Goal: Task Accomplishment & Management: Manage account settings

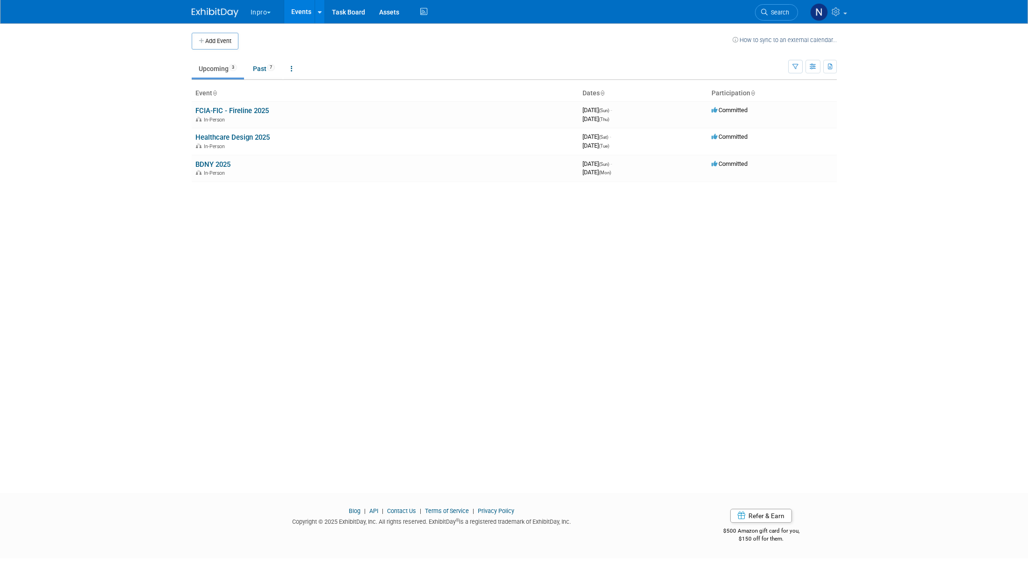
click at [255, 11] on button "Inpro" at bounding box center [266, 10] width 33 height 21
drag, startPoint x: 151, startPoint y: 29, endPoint x: 229, endPoint y: 17, distance: 78.0
click at [155, 28] on body "Inpro Choose Workspace: Inpro Inpro Events Add Event Bulk Upload Events Shareab…" at bounding box center [514, 281] width 1028 height 563
click at [229, 17] on img at bounding box center [215, 12] width 47 height 9
click at [223, 9] on img at bounding box center [215, 12] width 47 height 9
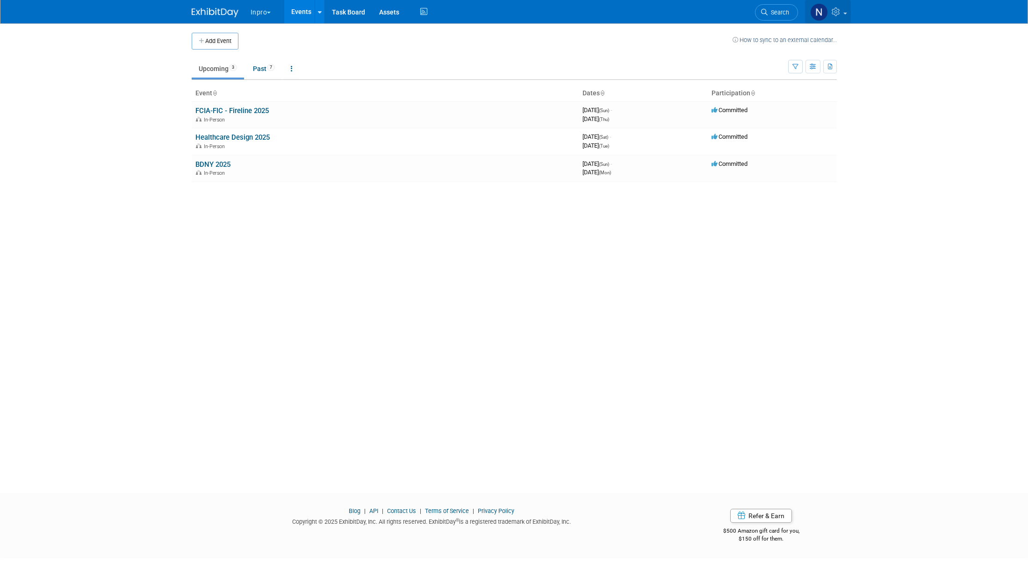
click at [838, 9] on icon at bounding box center [837, 11] width 11 height 8
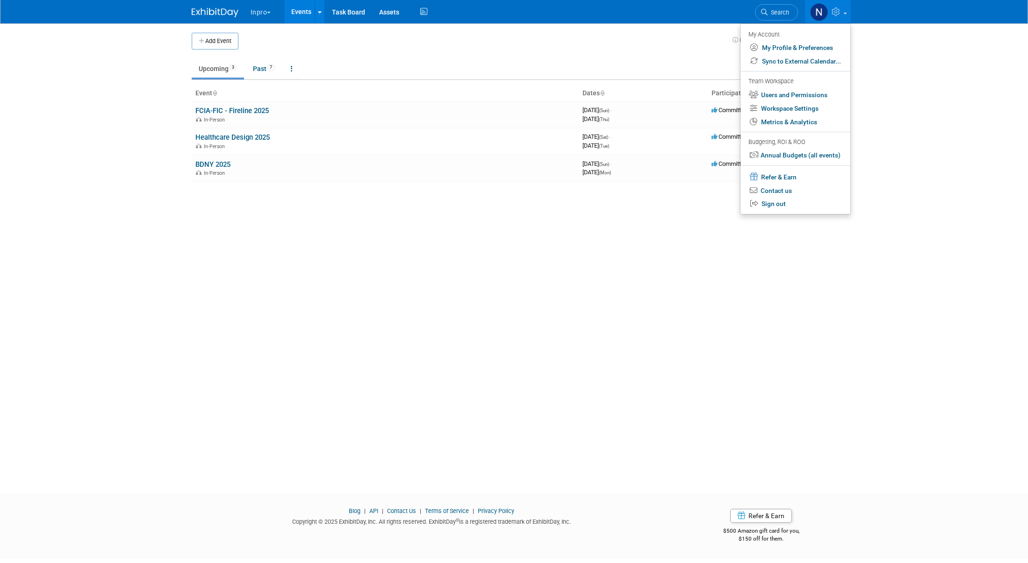
click at [817, 5] on img at bounding box center [819, 12] width 18 height 18
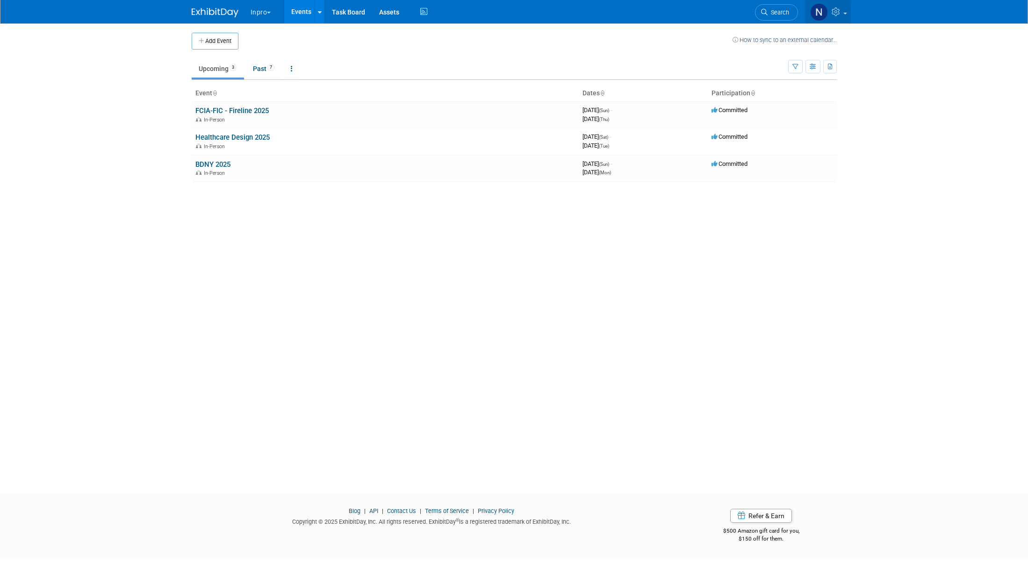
click at [816, 9] on img at bounding box center [819, 12] width 18 height 18
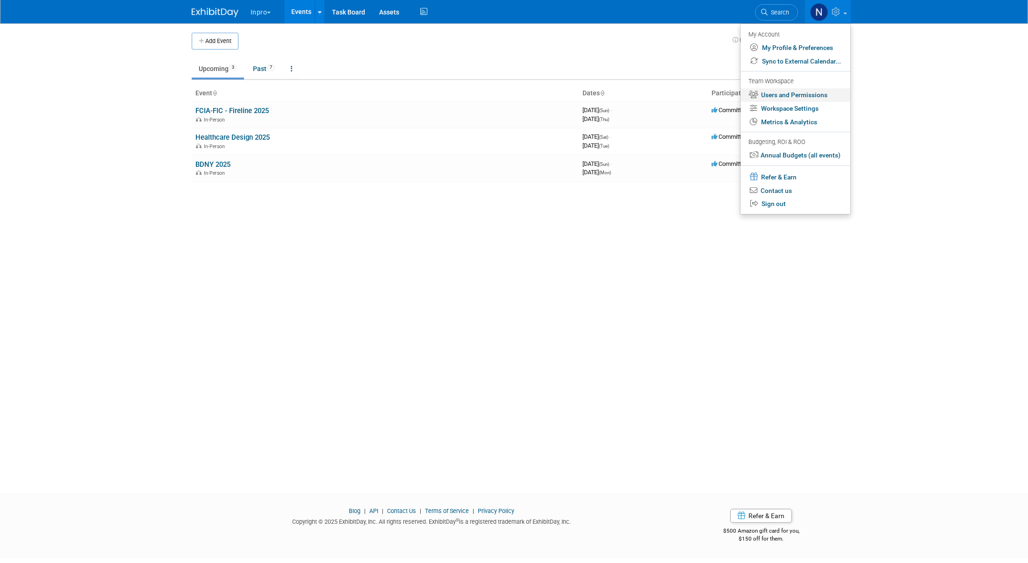
click at [788, 99] on link "Users and Permissions" at bounding box center [796, 95] width 110 height 14
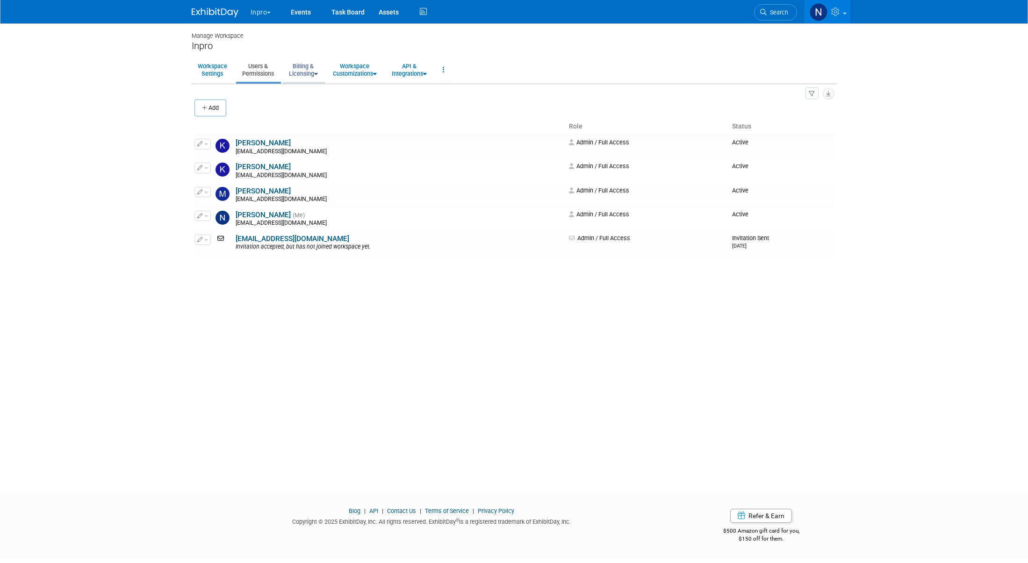
click at [315, 69] on link "Billing & Licensing" at bounding box center [303, 69] width 41 height 23
click at [316, 90] on link "Manage Plan / Subscription" at bounding box center [325, 91] width 85 height 14
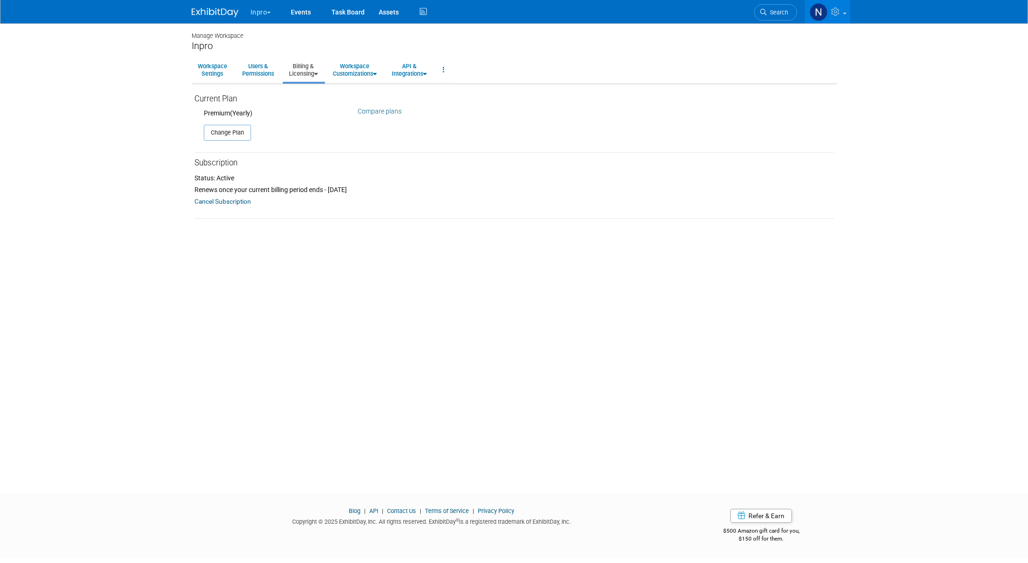
click at [235, 201] on link "Cancel Subscription" at bounding box center [223, 201] width 57 height 11
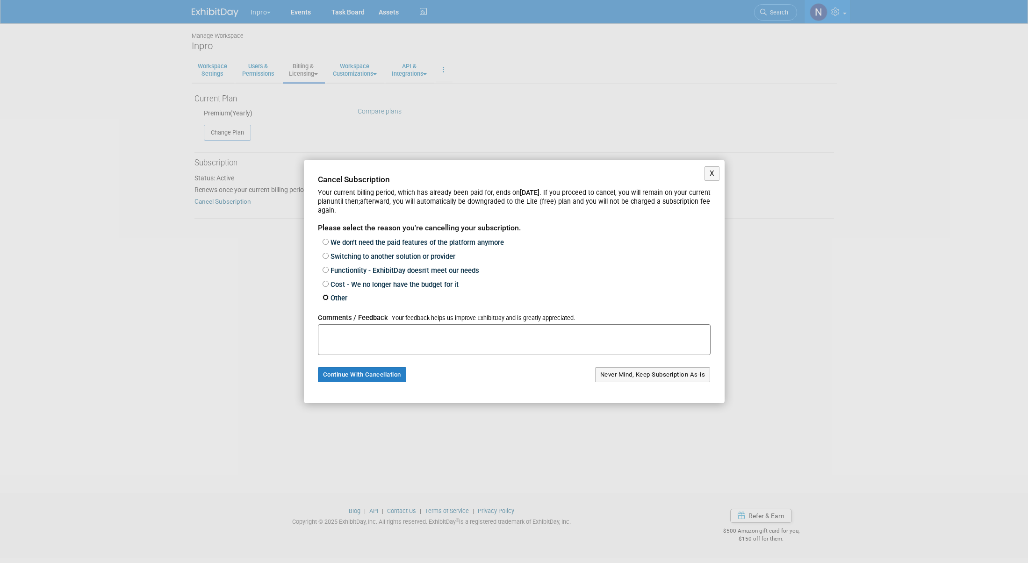
click at [328, 298] on input "Other" at bounding box center [326, 298] width 6 height 6
radio input "true"
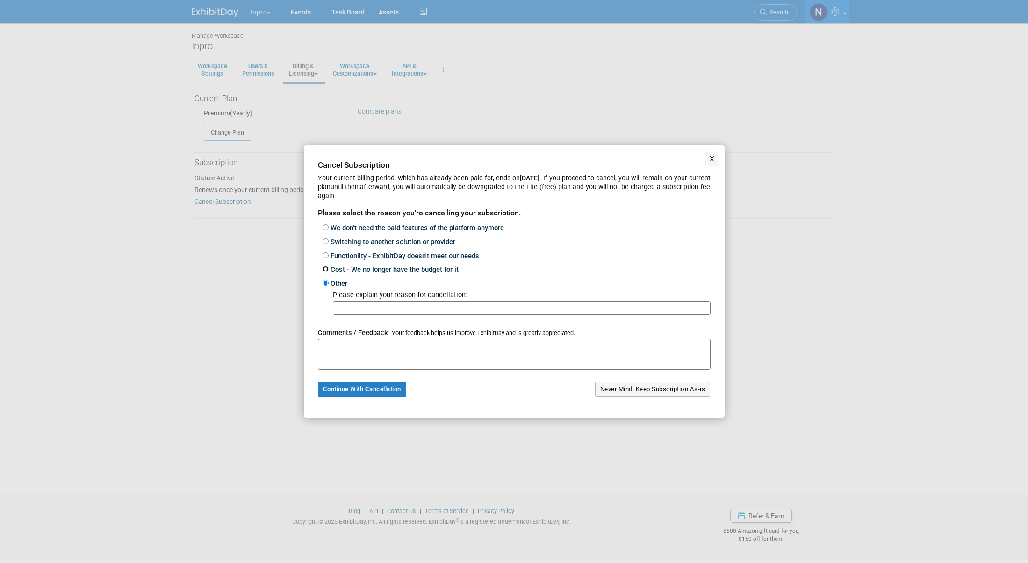
click at [327, 267] on input "Cost - We no longer have the budget for it" at bounding box center [326, 269] width 6 height 6
radio input "true"
click at [325, 255] on input "Functionlity - ExhibitDay doesn't meet our needs" at bounding box center [326, 255] width 6 height 6
radio input "true"
click at [396, 281] on input "text" at bounding box center [522, 281] width 378 height 14
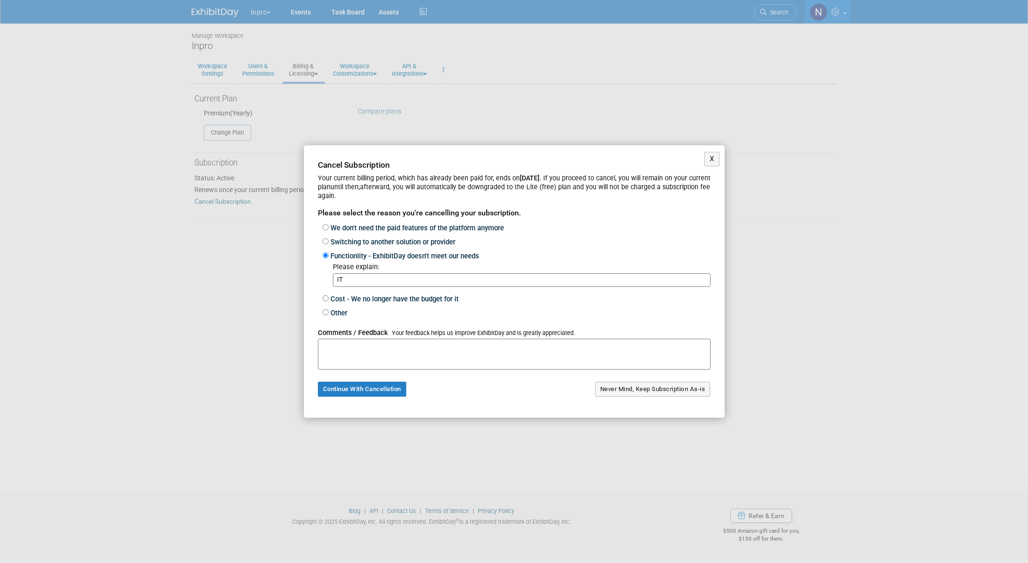
type input "I"
click at [355, 281] on input "It doesent integrate with Asana without a" at bounding box center [522, 281] width 378 height 14
drag, startPoint x: 461, startPoint y: 283, endPoint x: 450, endPoint y: 284, distance: 10.8
click at [450, 284] on input "It doesn't easily integrate with Asana without a" at bounding box center [522, 281] width 378 height 14
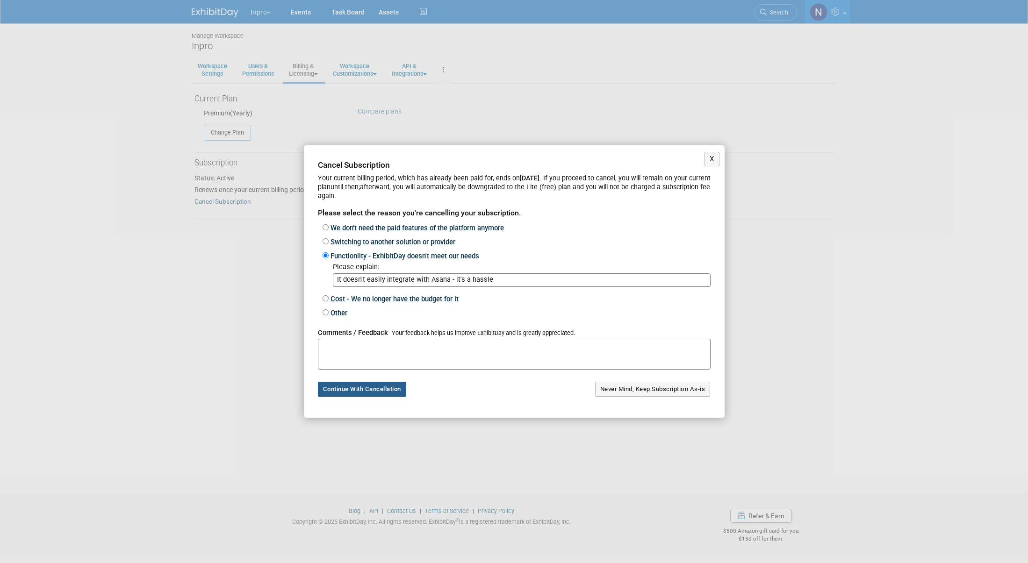
type input "It doesn't easily integrate with Asana - it's a hassle"
drag, startPoint x: 381, startPoint y: 389, endPoint x: 388, endPoint y: 390, distance: 7.1
click at [381, 389] on button "Continue With Cancellation" at bounding box center [362, 389] width 88 height 15
